Goal: Task Accomplishment & Management: Use online tool/utility

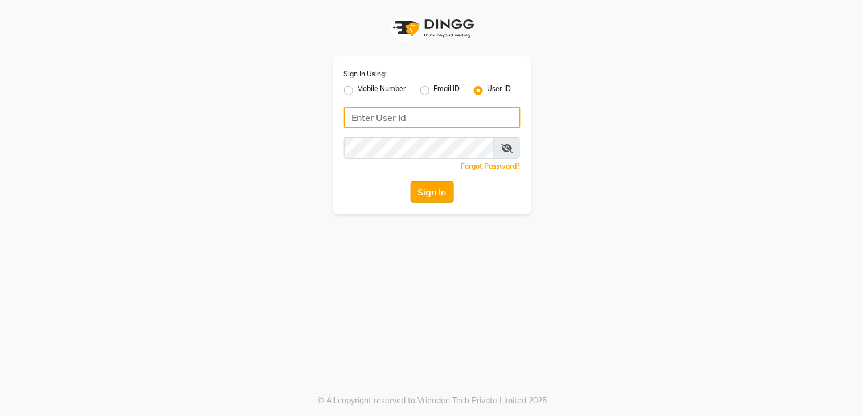
type input "layana"
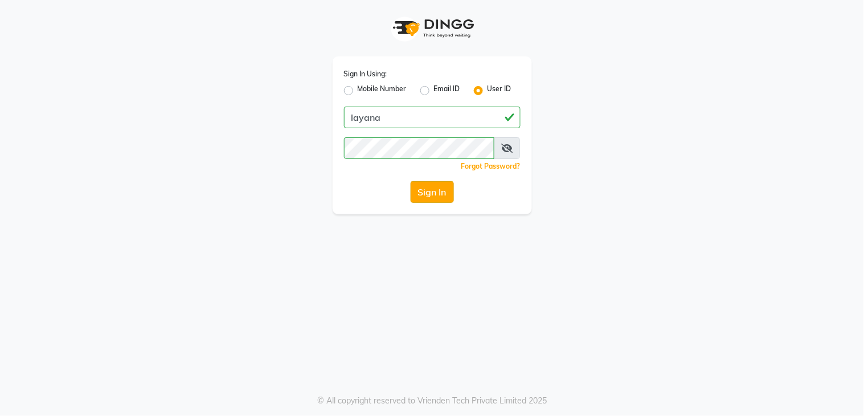
click at [437, 196] on button "Sign In" at bounding box center [432, 192] width 43 height 22
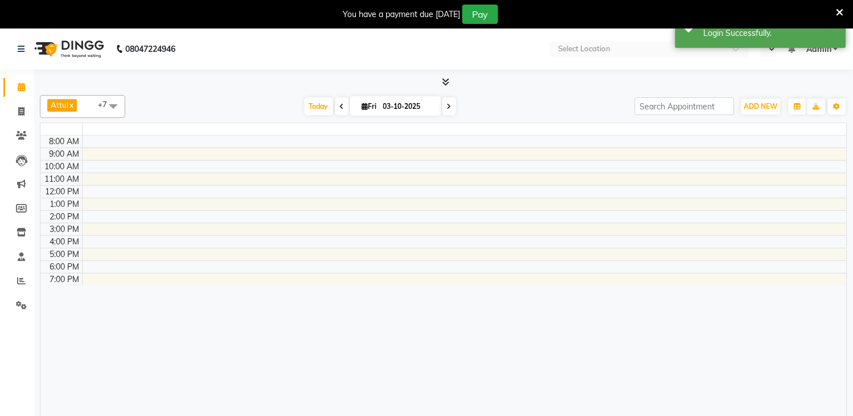
select select "en"
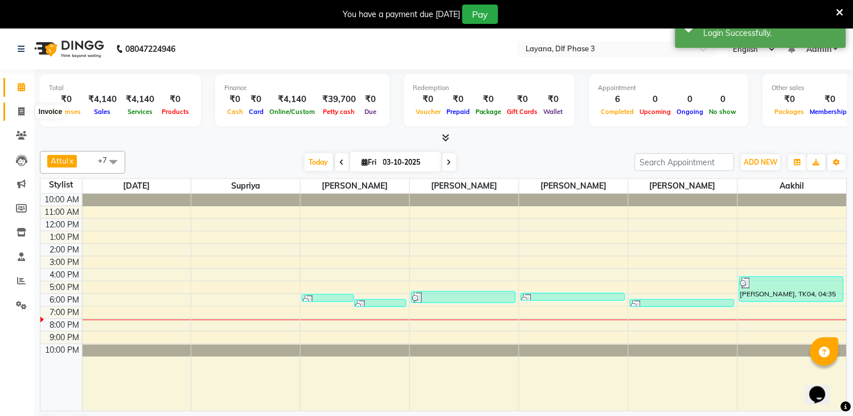
click at [21, 112] on icon at bounding box center [21, 111] width 6 height 9
select select "6973"
select select "service"
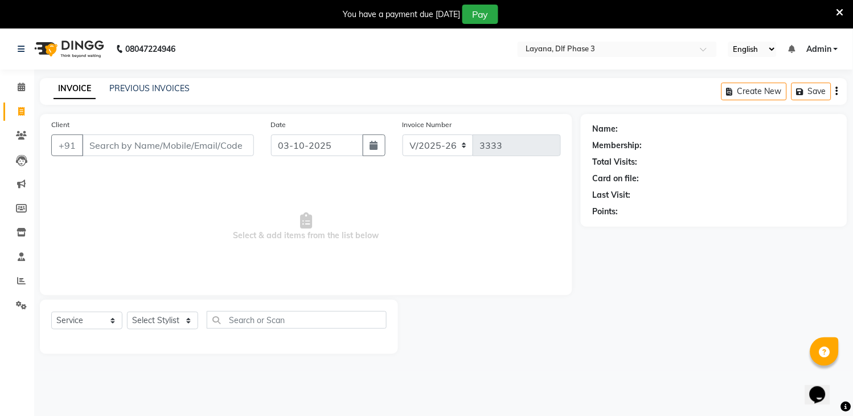
click at [122, 149] on input "Client" at bounding box center [168, 145] width 172 height 22
type input "999999999999"
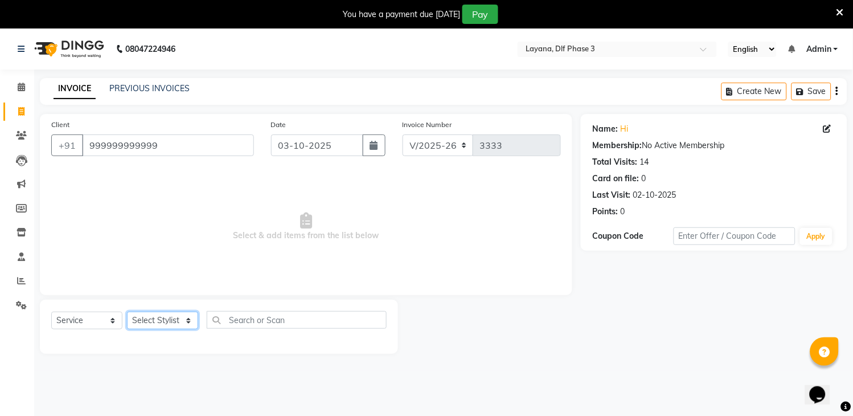
click at [168, 326] on select "Select Stylist [PERSON_NAME] [PERSON_NAME] kamal [DATE][PERSON_NAME] krishna [P…" at bounding box center [162, 321] width 71 height 18
select select "86266"
click at [127, 312] on select "Select Stylist [PERSON_NAME] [PERSON_NAME] kamal [DATE][PERSON_NAME] krishna [P…" at bounding box center [162, 321] width 71 height 18
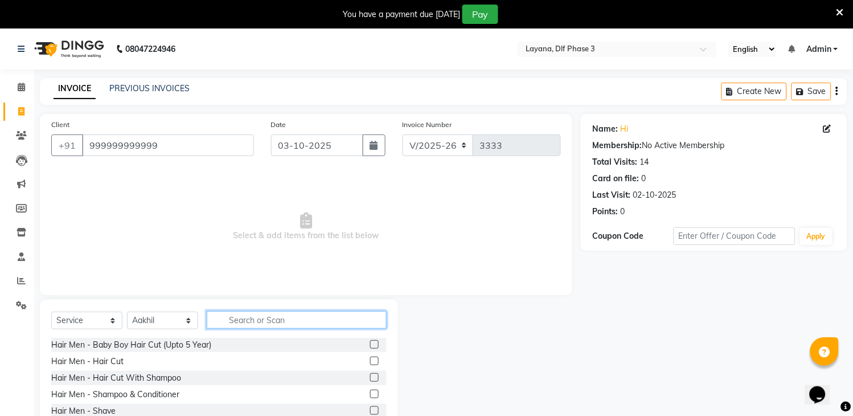
click at [291, 322] on input "text" at bounding box center [297, 320] width 180 height 18
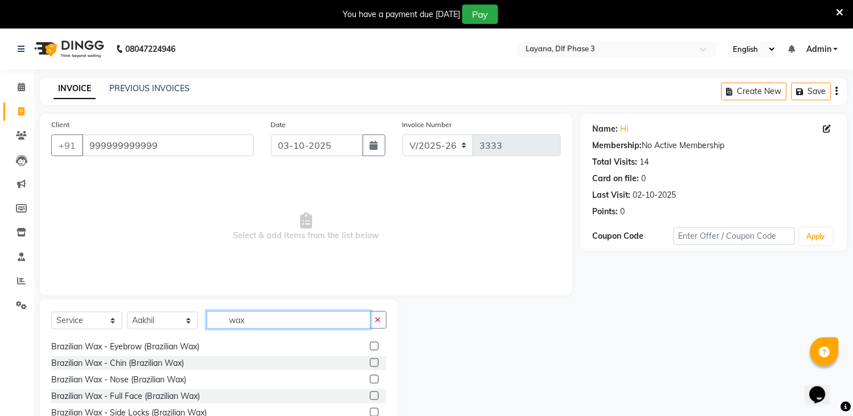
scroll to position [281, 0]
type input "wax"
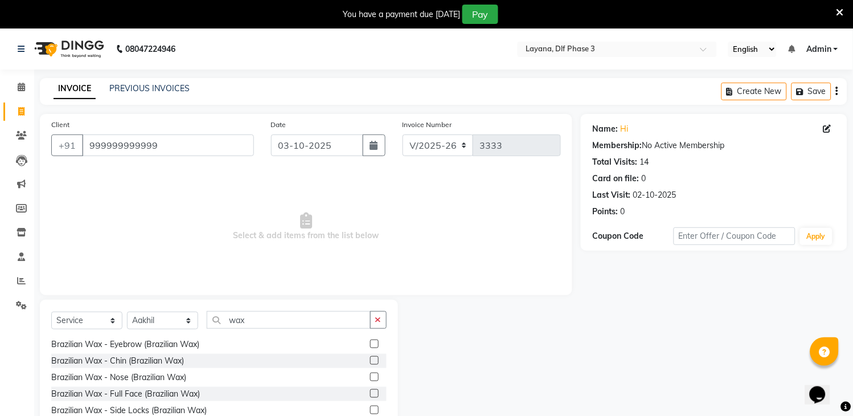
click at [370, 394] on label at bounding box center [374, 393] width 9 height 9
click at [370, 394] on input "checkbox" at bounding box center [373, 393] width 7 height 7
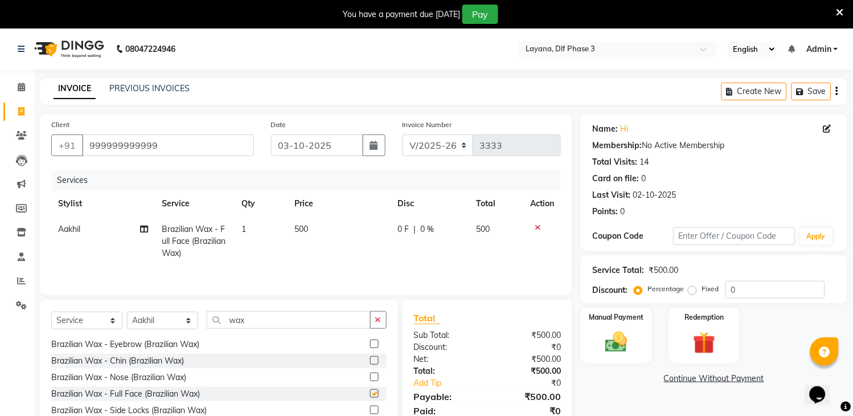
checkbox input "false"
click at [380, 324] on icon "button" at bounding box center [378, 320] width 6 height 8
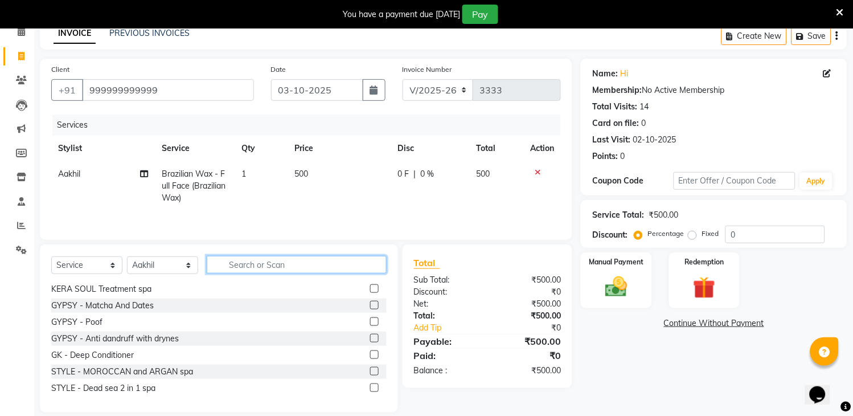
scroll to position [53, 0]
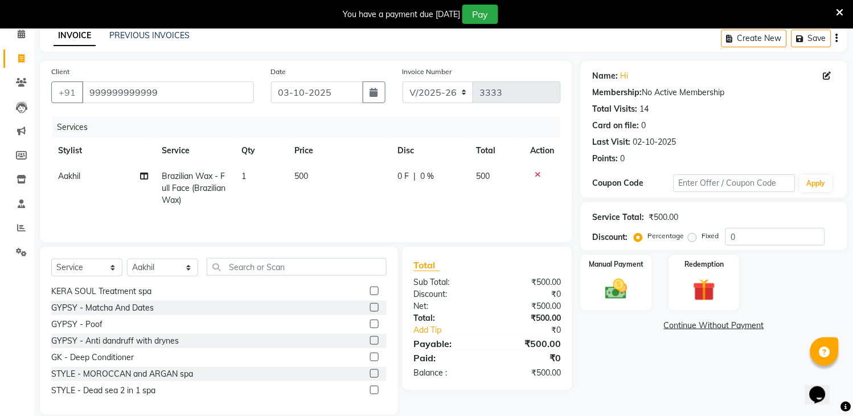
click at [304, 173] on span "500" at bounding box center [302, 176] width 14 height 10
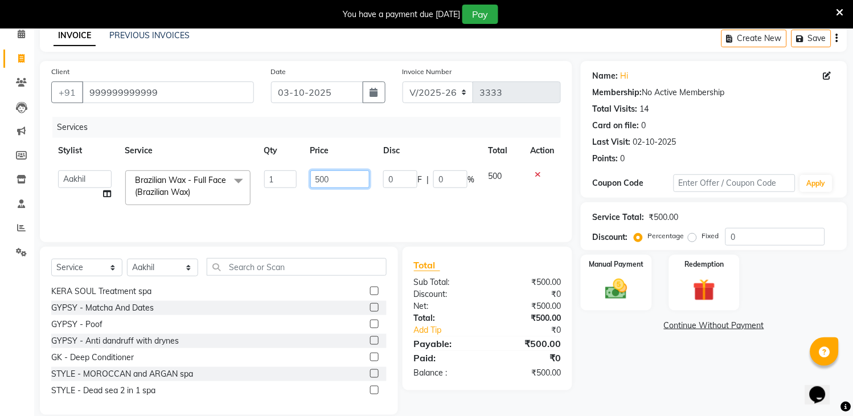
click at [346, 181] on input "500" at bounding box center [340, 179] width 60 height 18
type input "5"
type input "800"
click at [608, 292] on img at bounding box center [617, 289] width 38 height 27
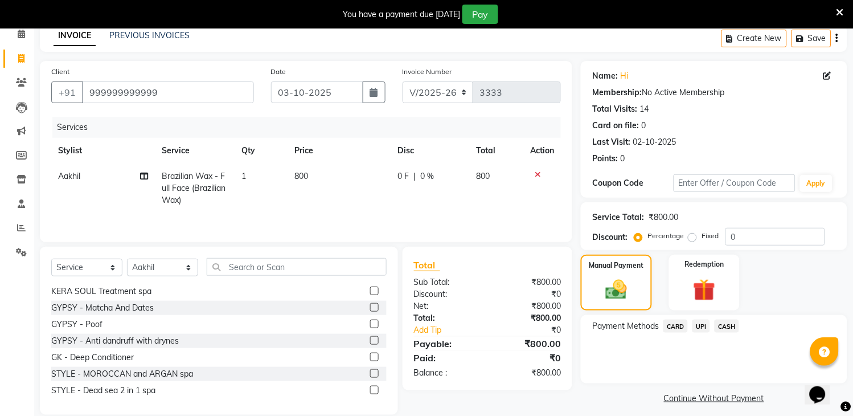
click at [699, 325] on span "UPI" at bounding box center [702, 326] width 18 height 13
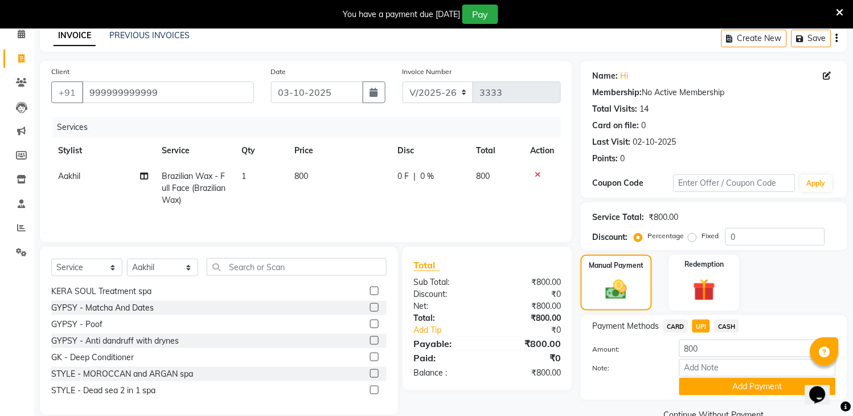
scroll to position [77, 0]
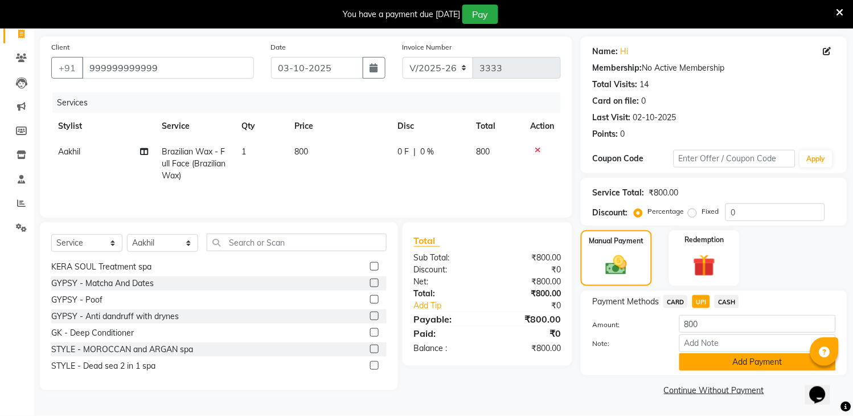
click at [752, 367] on button "Add Payment" at bounding box center [758, 362] width 157 height 18
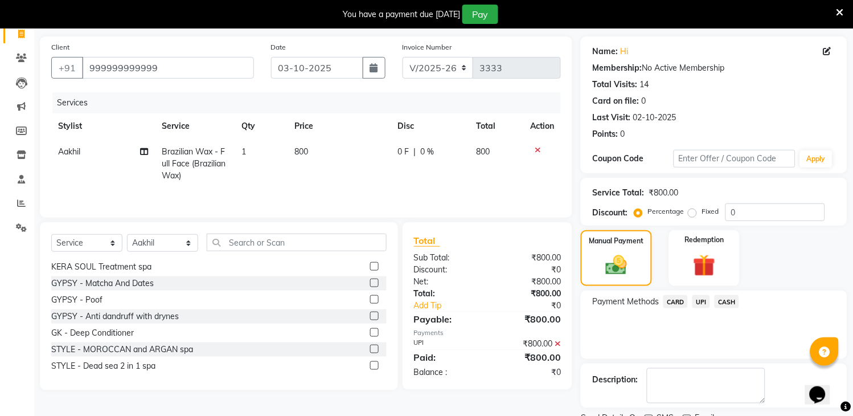
scroll to position [125, 0]
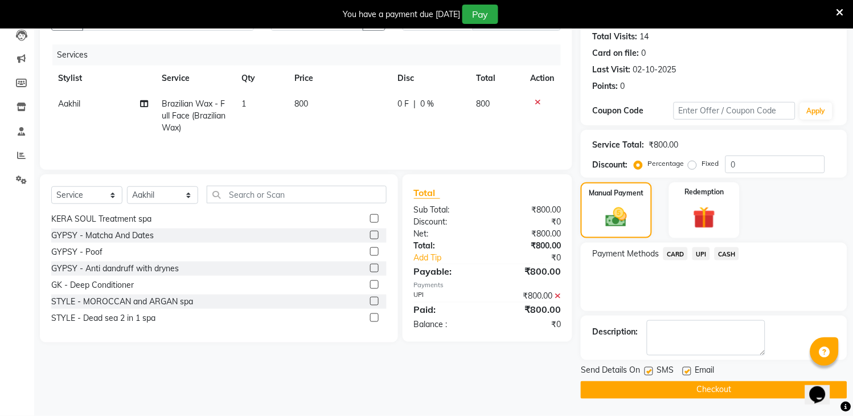
click at [650, 369] on label at bounding box center [649, 371] width 9 height 9
click at [650, 369] on input "checkbox" at bounding box center [648, 371] width 7 height 7
checkbox input "false"
click at [656, 391] on button "Checkout" at bounding box center [714, 390] width 267 height 18
